Goal: Navigation & Orientation: Understand site structure

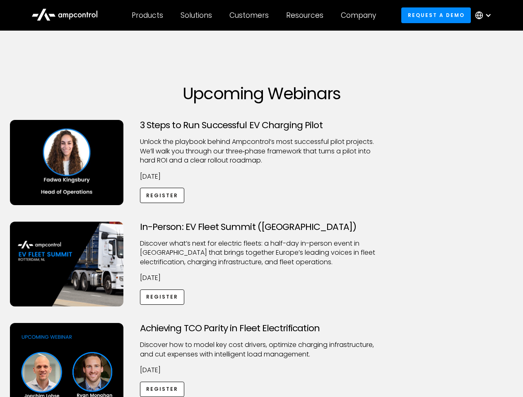
click at [255, 15] on div "Customers" at bounding box center [248, 15] width 39 height 9
click at [147, 15] on div "Products" at bounding box center [147, 15] width 31 height 9
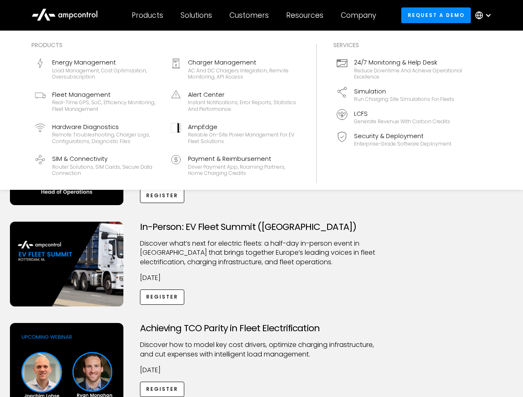
click at [197, 15] on div "Solutions" at bounding box center [195, 15] width 31 height 9
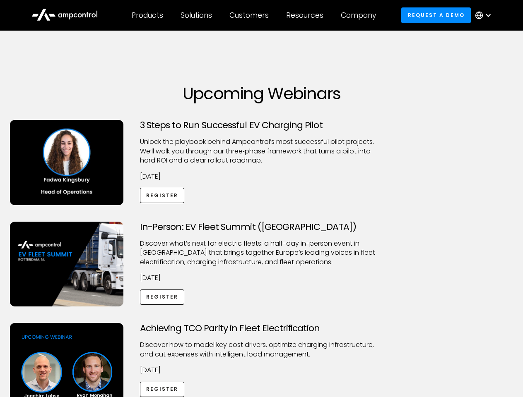
click at [250, 15] on div "Customers" at bounding box center [248, 15] width 39 height 9
click at [306, 15] on div "Resources" at bounding box center [304, 15] width 37 height 9
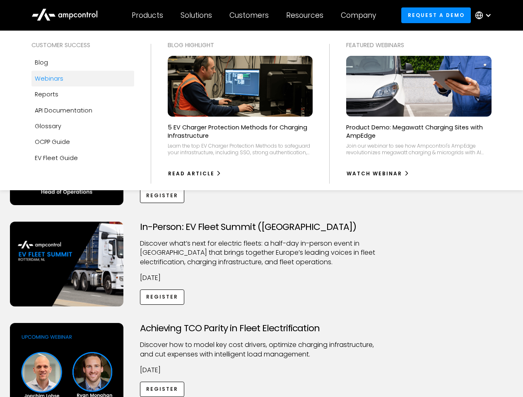
click at [361, 15] on div "Company" at bounding box center [358, 15] width 35 height 9
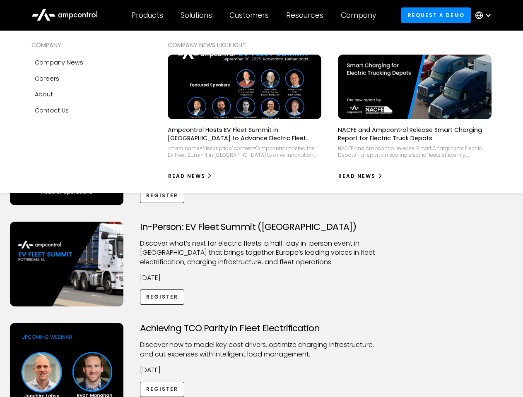
click at [485, 15] on div at bounding box center [488, 15] width 7 height 7
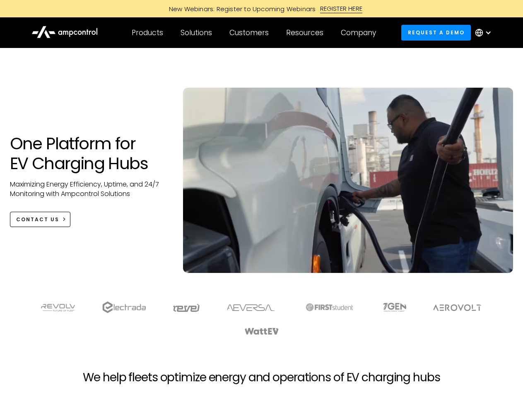
click at [255, 33] on div "Customers" at bounding box center [248, 32] width 39 height 9
click at [147, 33] on div "Products" at bounding box center [147, 32] width 31 height 9
click at [197, 33] on div "Solutions" at bounding box center [195, 32] width 31 height 9
click at [250, 33] on div "Customers" at bounding box center [248, 32] width 39 height 9
click at [306, 33] on div "Resources" at bounding box center [304, 32] width 37 height 9
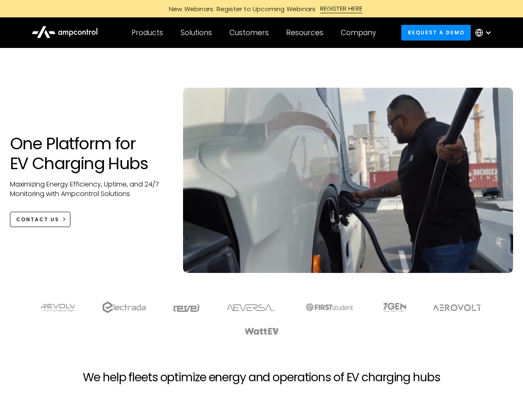
click at [361, 33] on div "Company" at bounding box center [358, 32] width 35 height 9
click at [485, 33] on div at bounding box center [488, 32] width 7 height 7
